Goal: Task Accomplishment & Management: Use online tool/utility

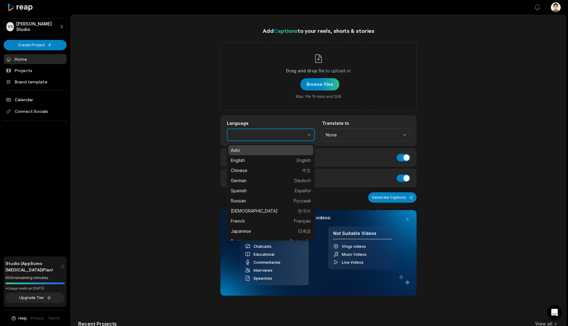
click at [303, 134] on button "button" at bounding box center [296, 134] width 38 height 13
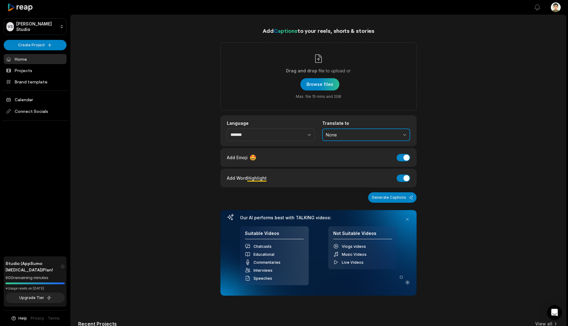
click at [343, 140] on button "None" at bounding box center [366, 134] width 88 height 13
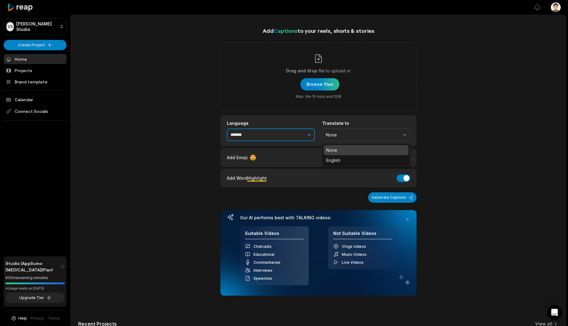
type input "*******"
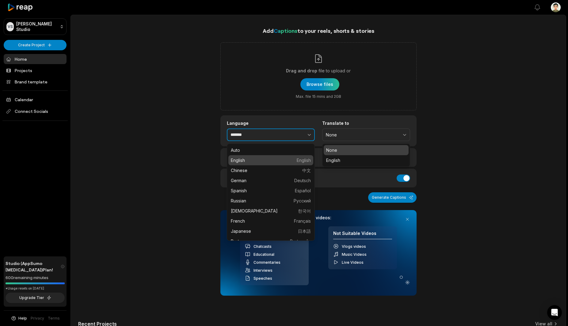
click at [301, 132] on button "button" at bounding box center [296, 134] width 38 height 13
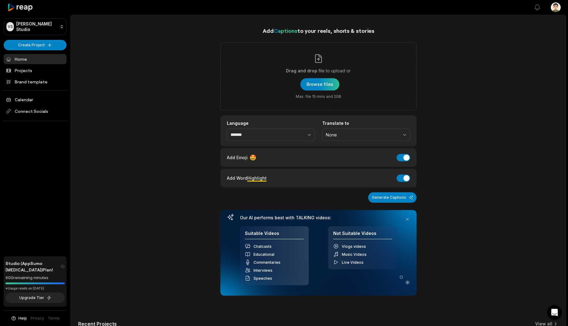
click at [23, 4] on icon at bounding box center [20, 7] width 26 height 8
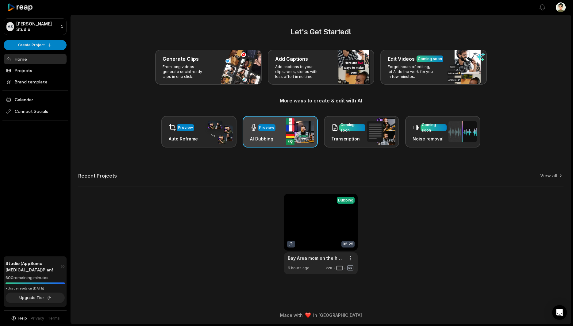
click at [266, 130] on div "Preview" at bounding box center [266, 128] width 15 height 6
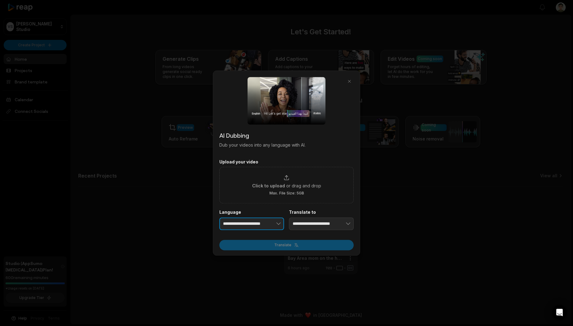
click at [271, 229] on button "button" at bounding box center [269, 223] width 30 height 13
click at [273, 223] on button "button" at bounding box center [269, 223] width 30 height 13
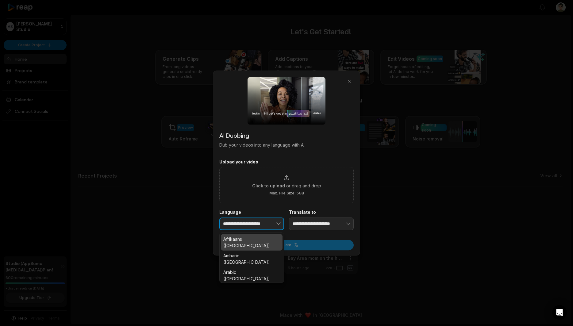
click at [273, 223] on button "button" at bounding box center [269, 223] width 30 height 13
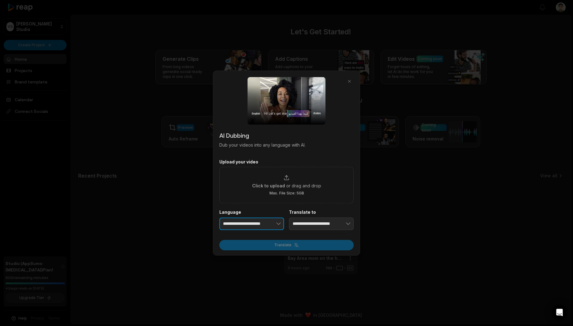
click at [273, 223] on button "button" at bounding box center [269, 223] width 30 height 13
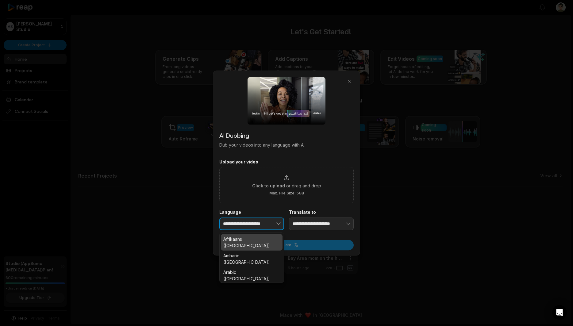
click at [257, 221] on button "button" at bounding box center [269, 223] width 30 height 13
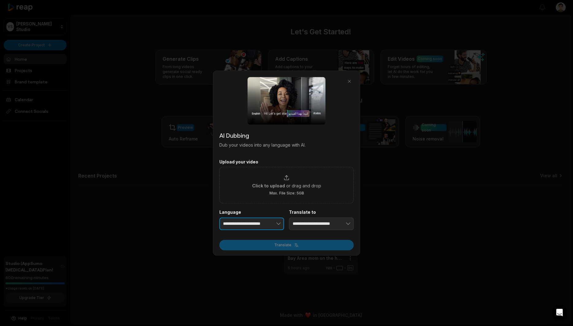
click at [257, 221] on button "button" at bounding box center [269, 223] width 30 height 13
click at [257, 220] on button "button" at bounding box center [269, 223] width 30 height 13
drag, startPoint x: 273, startPoint y: 220, endPoint x: 171, endPoint y: 213, distance: 102.3
click at [171, 213] on body "**********" at bounding box center [286, 163] width 573 height 326
click at [229, 223] on input "**********" at bounding box center [251, 223] width 65 height 13
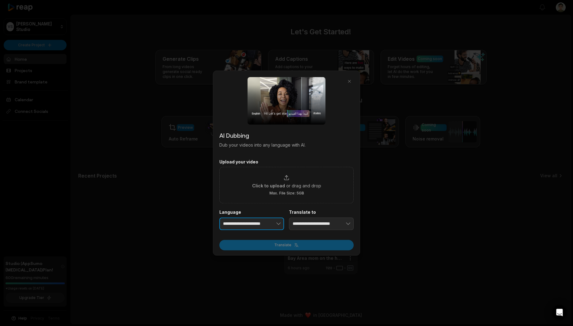
click at [229, 223] on input "**********" at bounding box center [251, 223] width 65 height 13
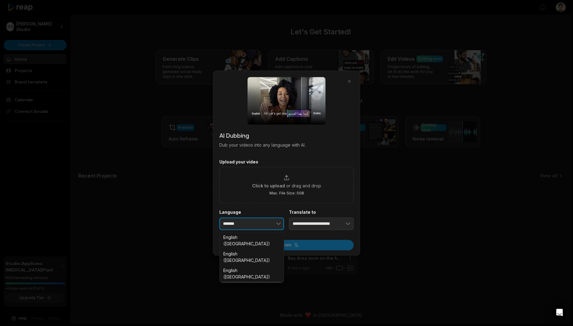
scroll to position [94, 0]
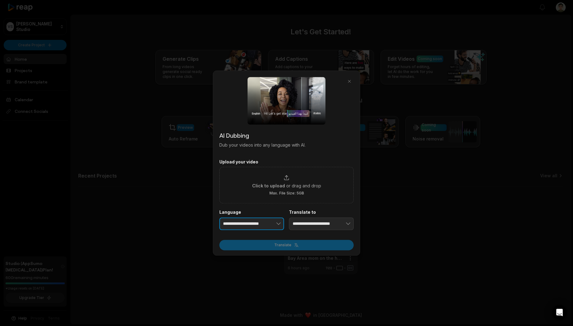
type input "**********"
click at [344, 217] on button "button" at bounding box center [338, 223] width 30 height 13
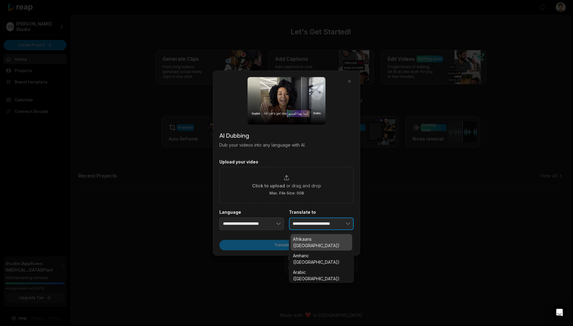
click at [334, 224] on button "button" at bounding box center [338, 223] width 30 height 13
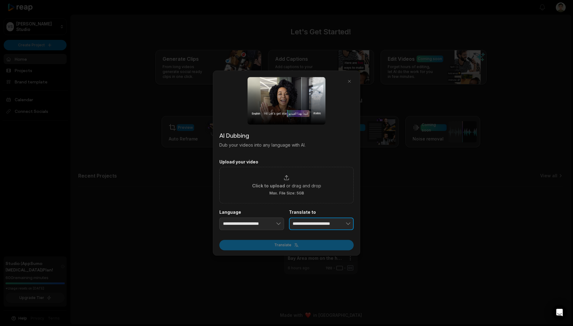
click at [334, 224] on button "button" at bounding box center [338, 223] width 30 height 13
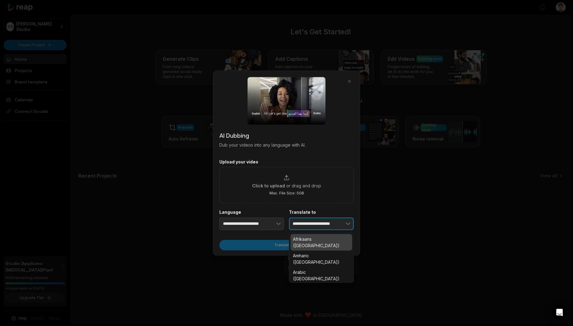
click at [334, 224] on button "button" at bounding box center [338, 223] width 30 height 13
drag, startPoint x: 338, startPoint y: 223, endPoint x: 298, endPoint y: 217, distance: 40.6
click at [298, 217] on div "**********" at bounding box center [321, 219] width 65 height 21
type input "*"
type input "*******"
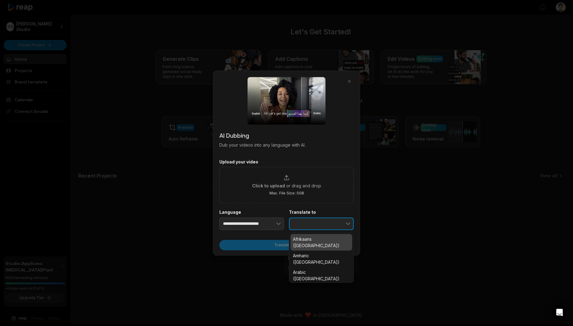
click at [349, 222] on icon "button" at bounding box center [348, 224] width 6 height 6
type input "*******"
click at [336, 219] on button "button" at bounding box center [338, 223] width 30 height 13
type input "*"
click at [349, 227] on icon "button" at bounding box center [348, 224] width 6 height 6
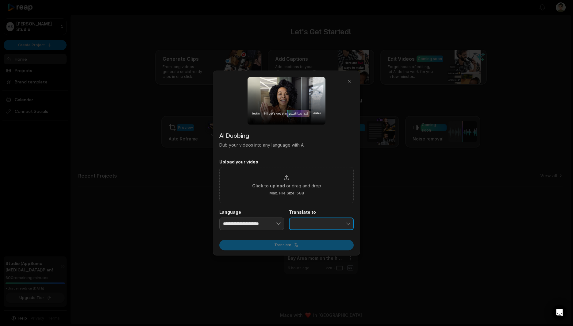
click at [350, 224] on icon "button" at bounding box center [348, 224] width 6 height 6
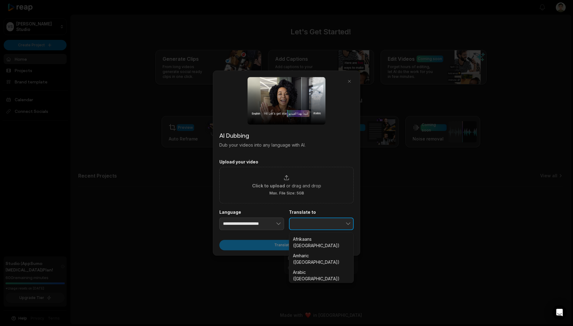
scroll to position [75, 0]
click at [350, 227] on button "button" at bounding box center [338, 223] width 30 height 13
click at [342, 228] on button "button" at bounding box center [338, 223] width 30 height 13
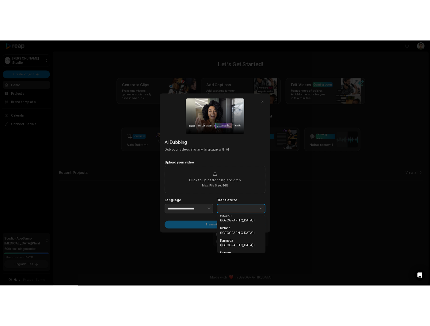
scroll to position [1466, 0]
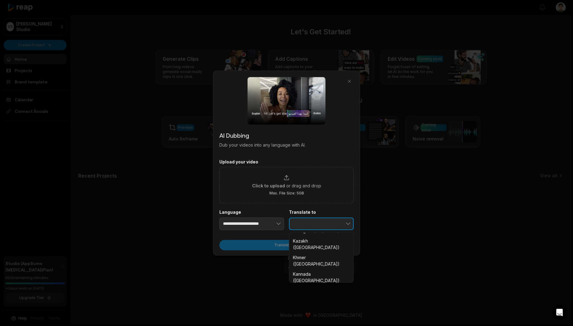
type input "**********"
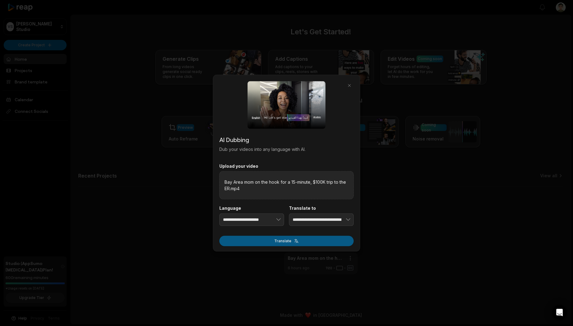
click at [283, 241] on button "Translate" at bounding box center [286, 241] width 134 height 10
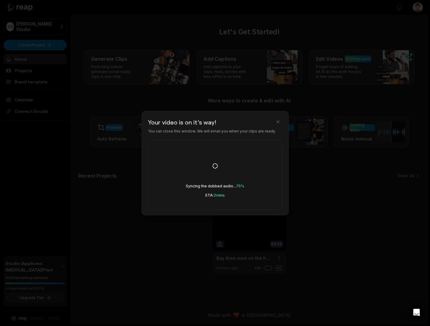
drag, startPoint x: 338, startPoint y: 151, endPoint x: 310, endPoint y: 130, distance: 35.6
click at [338, 150] on div at bounding box center [215, 163] width 430 height 326
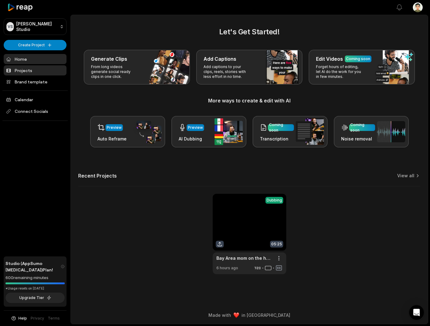
click at [25, 69] on link "Projects" at bounding box center [35, 70] width 63 height 10
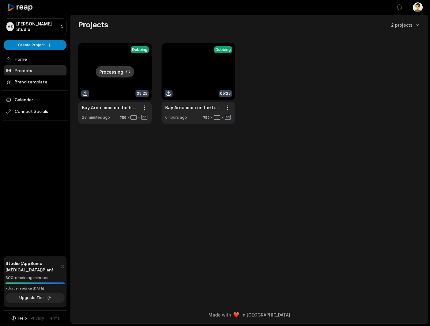
click at [127, 67] on link at bounding box center [115, 83] width 74 height 80
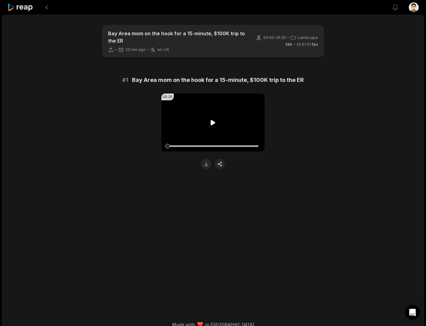
click at [215, 123] on icon at bounding box center [212, 122] width 7 height 7
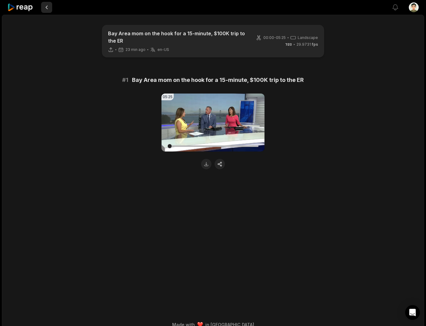
click at [47, 8] on button at bounding box center [46, 7] width 11 height 11
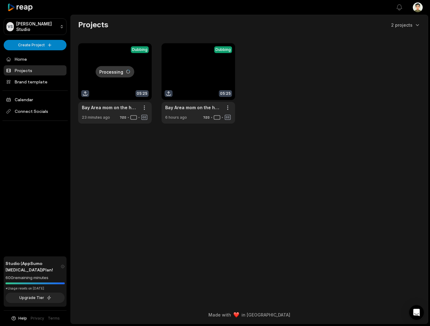
click at [114, 84] on link at bounding box center [115, 83] width 74 height 80
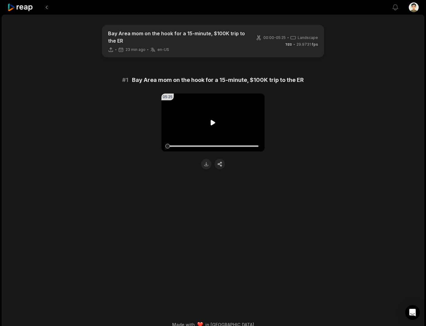
click at [211, 122] on icon at bounding box center [213, 122] width 5 height 5
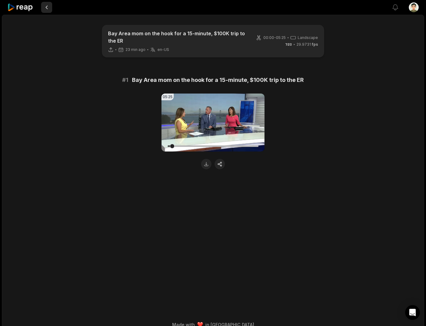
click at [51, 6] on button at bounding box center [46, 7] width 11 height 11
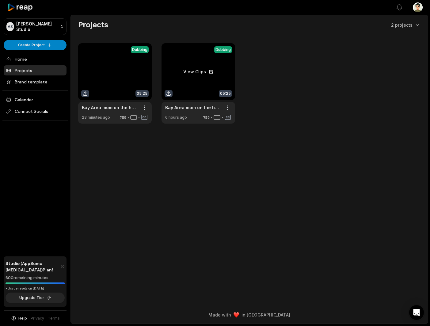
click at [198, 71] on link at bounding box center [199, 83] width 74 height 80
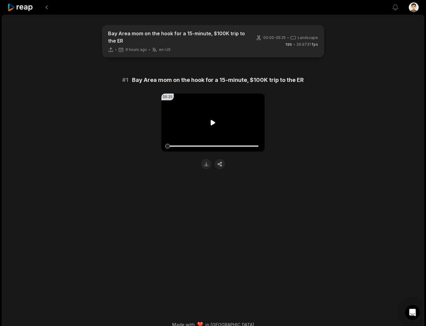
click at [212, 124] on icon at bounding box center [213, 122] width 5 height 5
